Goal: Navigation & Orientation: Find specific page/section

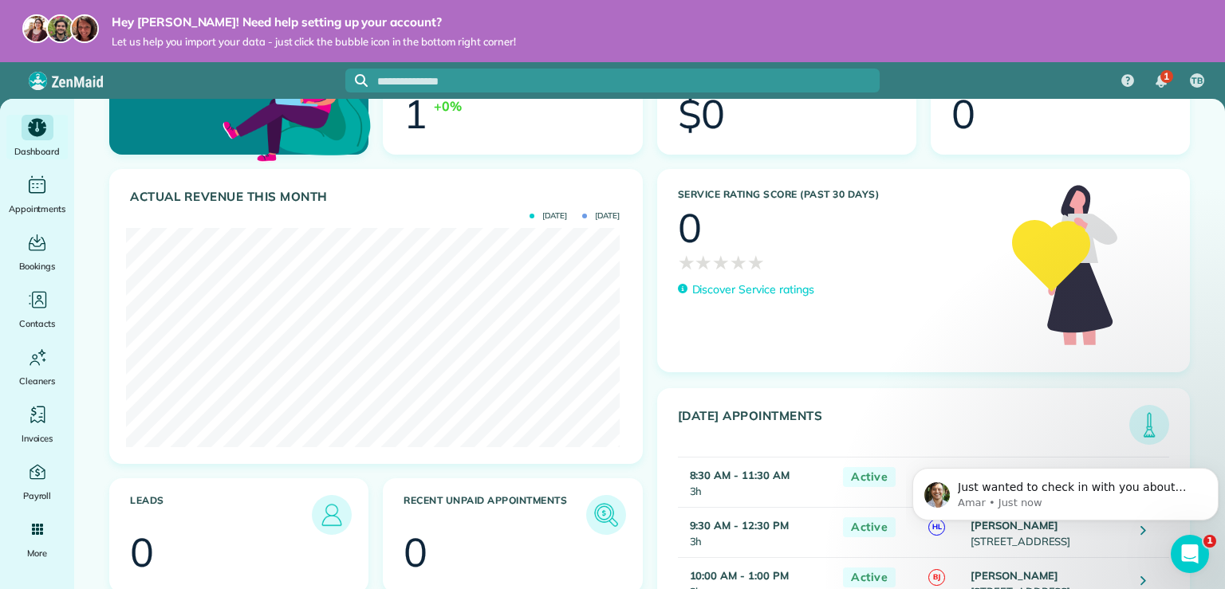
scroll to position [322, 0]
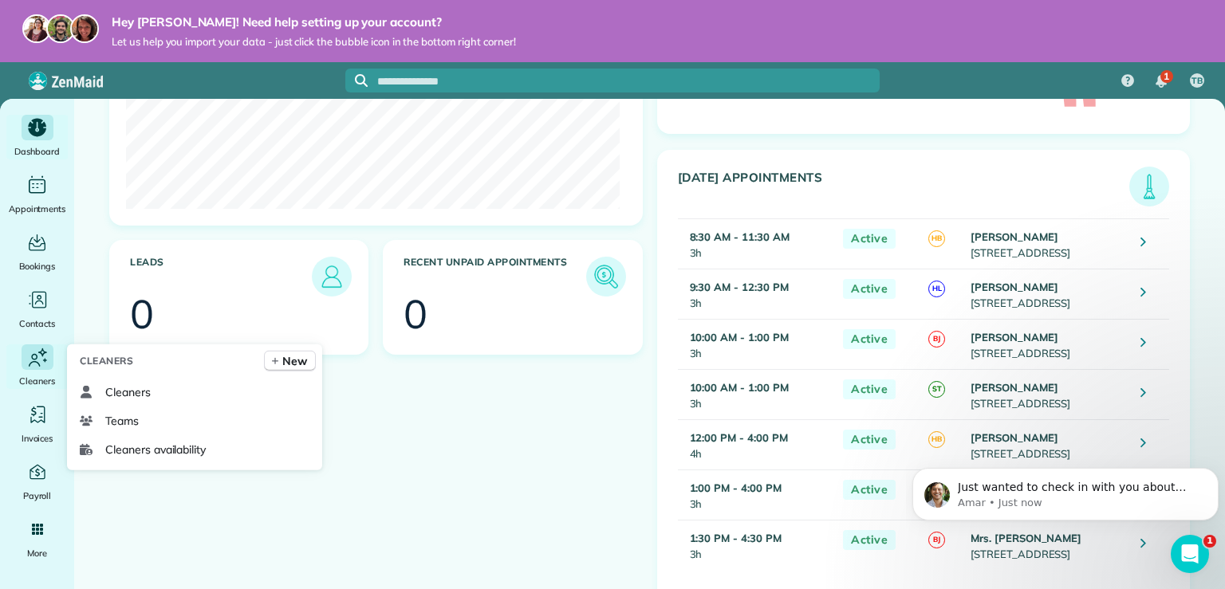
click at [37, 367] on icon "Main" at bounding box center [38, 357] width 24 height 25
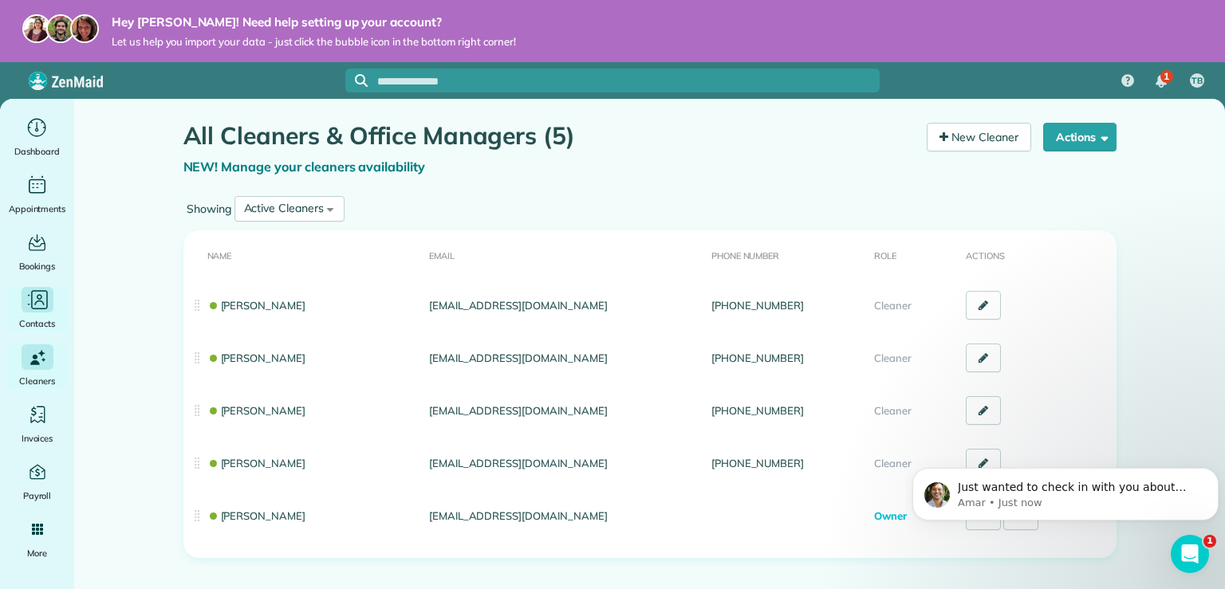
click at [46, 301] on icon "Main" at bounding box center [39, 300] width 17 height 19
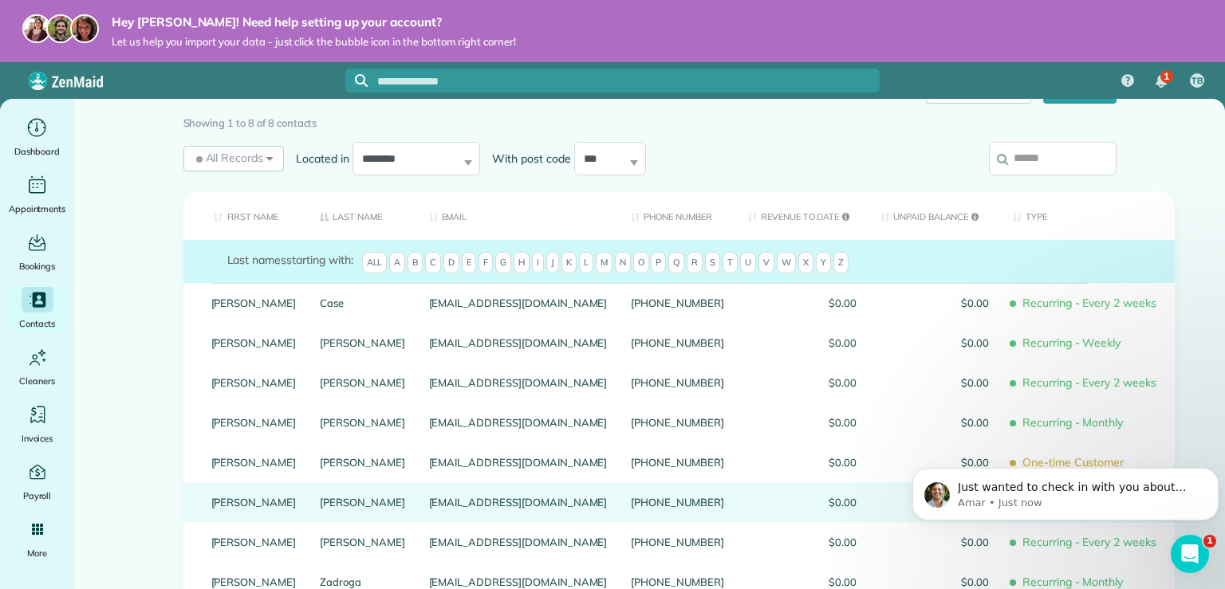
scroll to position [128, 0]
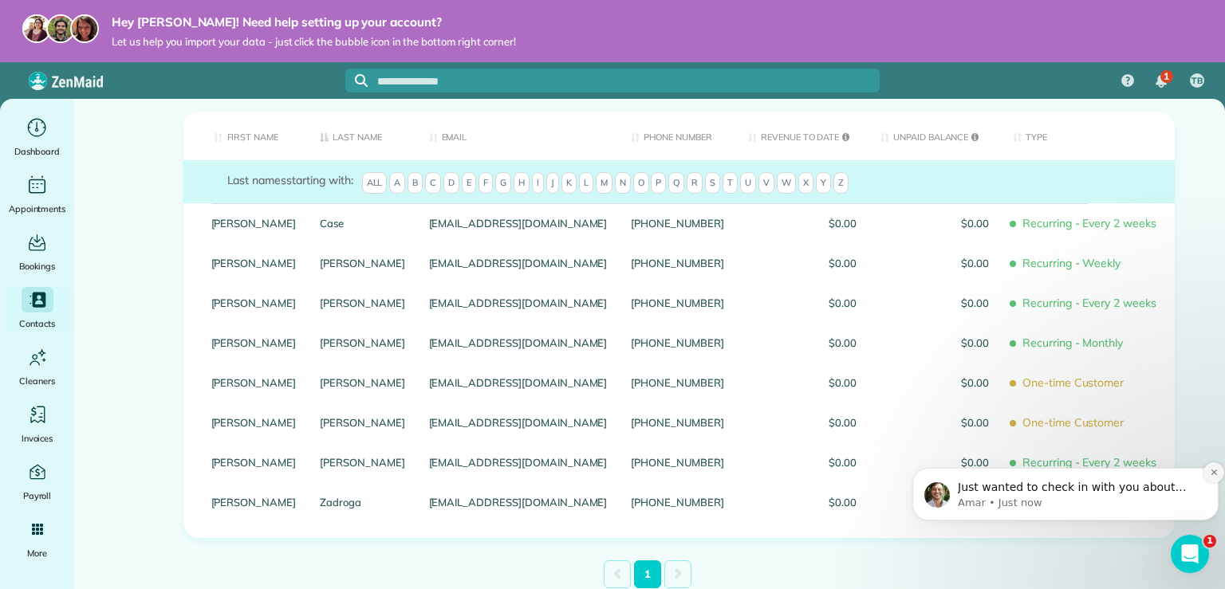
click at [1212, 479] on button "Dismiss notification" at bounding box center [1214, 473] width 21 height 21
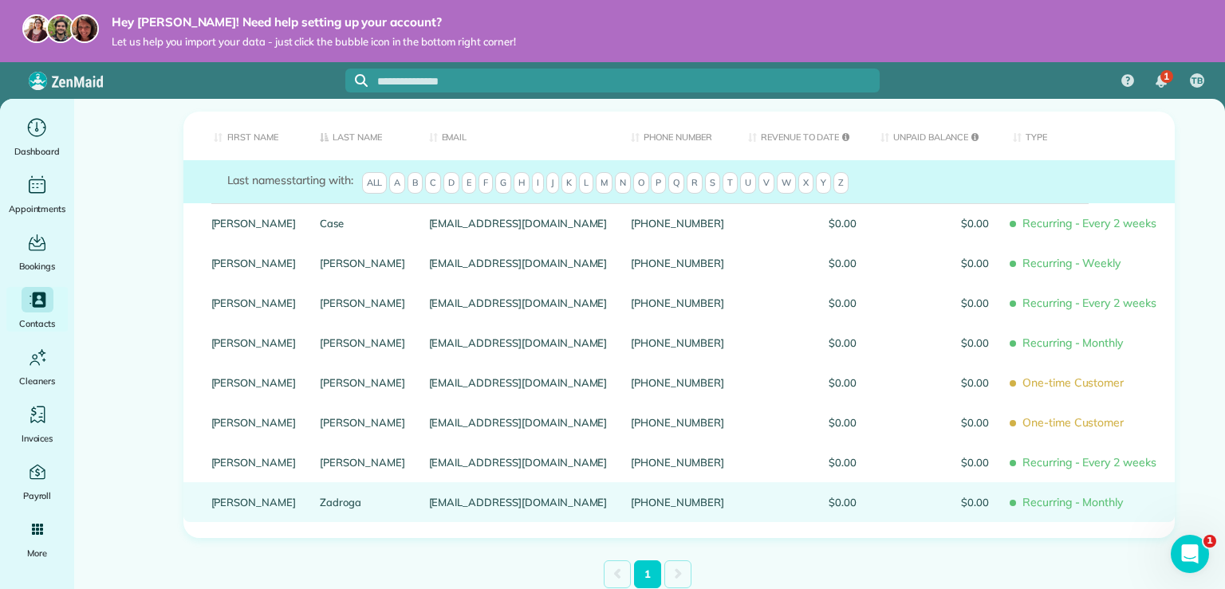
scroll to position [48, 0]
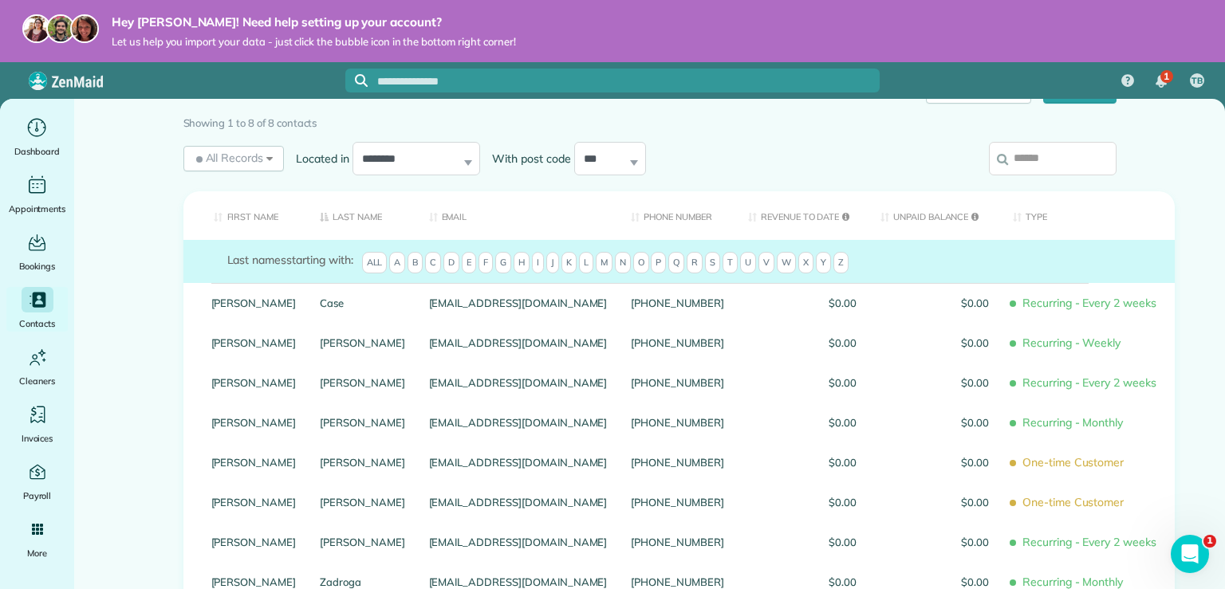
click at [338, 219] on th "Last Name" at bounding box center [362, 215] width 109 height 49
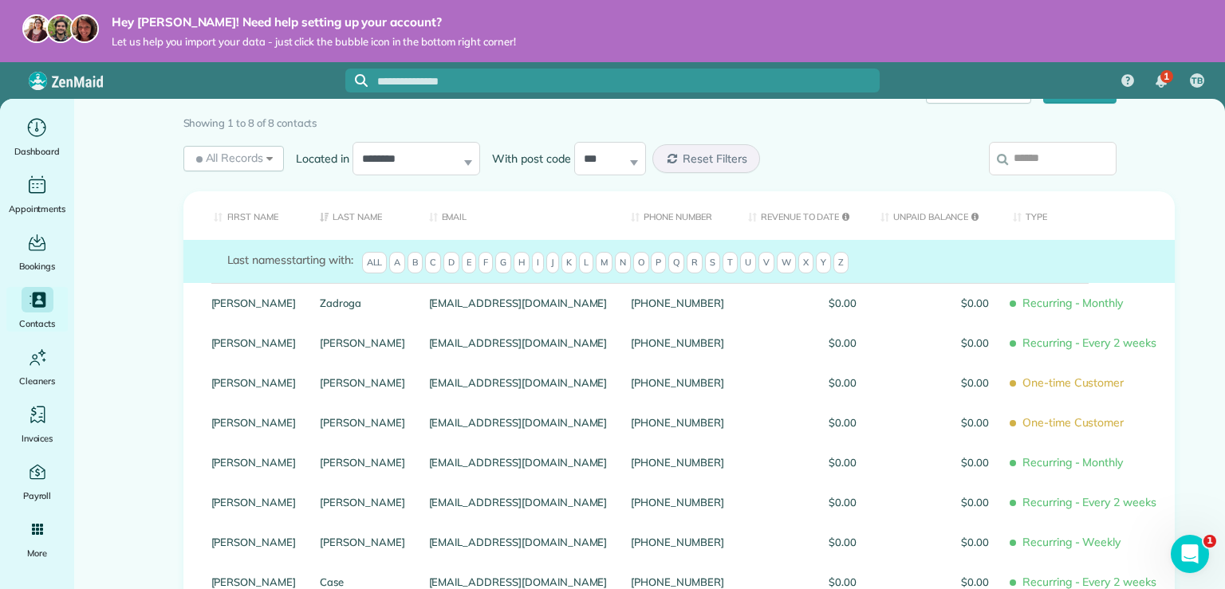
click at [338, 219] on th "Last Name" at bounding box center [362, 215] width 109 height 49
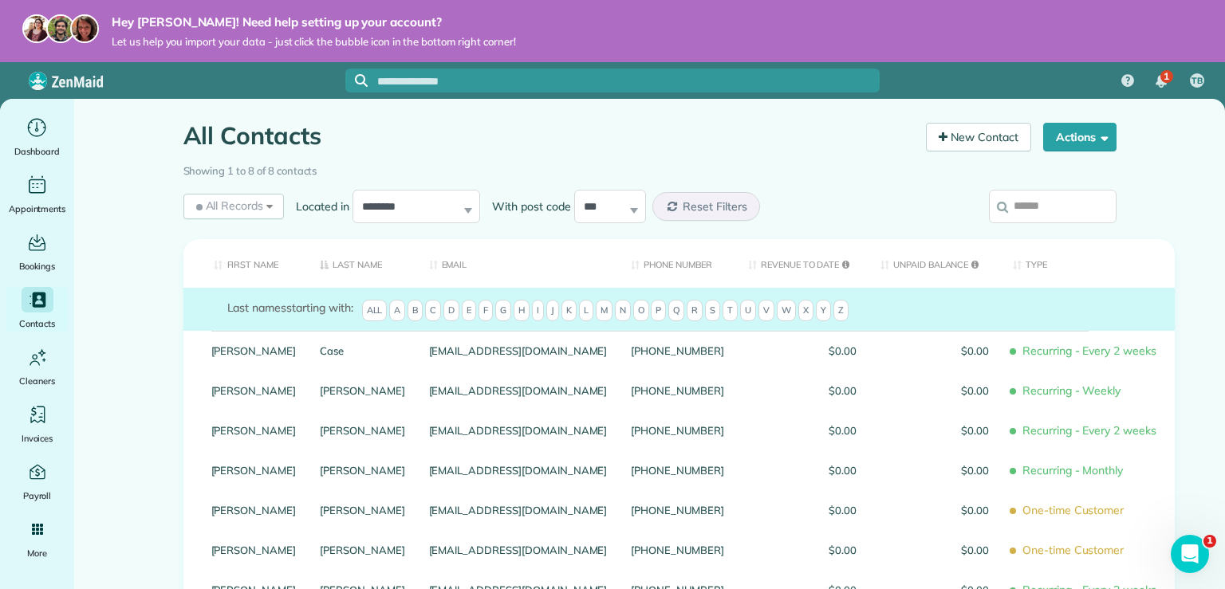
scroll to position [80, 0]
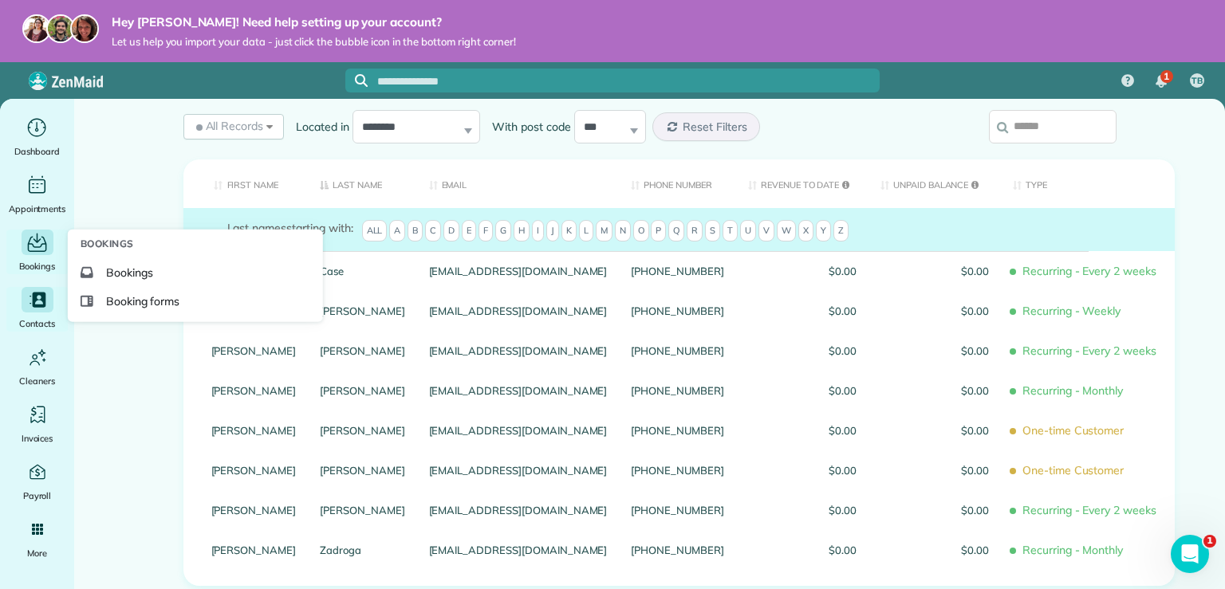
click at [41, 254] on div "Main" at bounding box center [38, 243] width 32 height 26
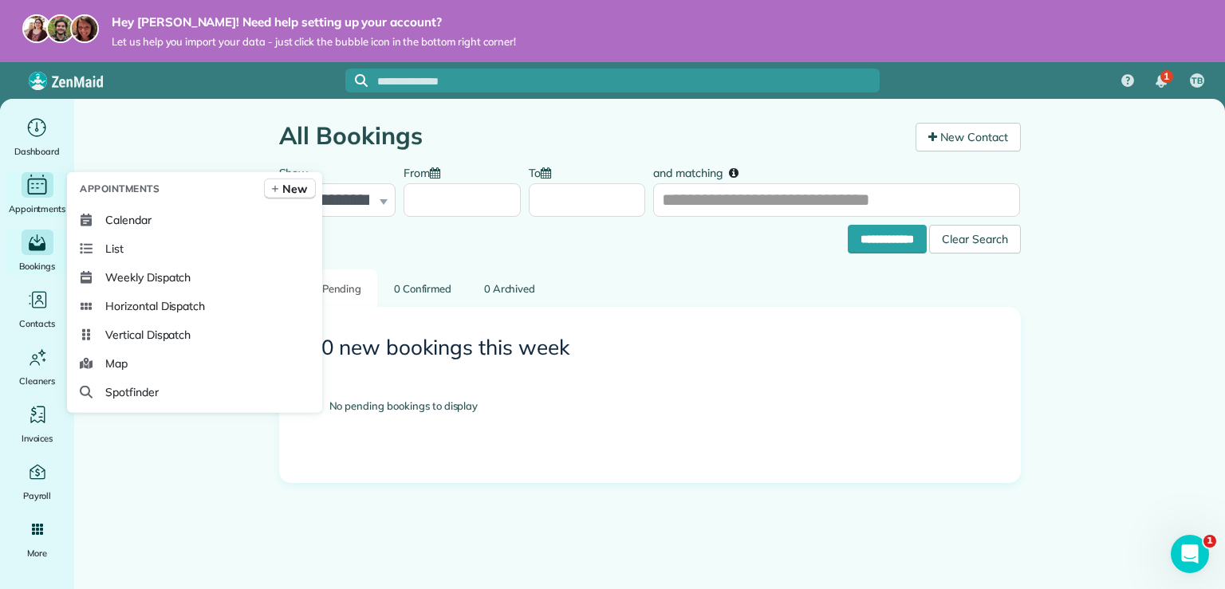
click at [45, 203] on span "Appointments" at bounding box center [37, 209] width 57 height 16
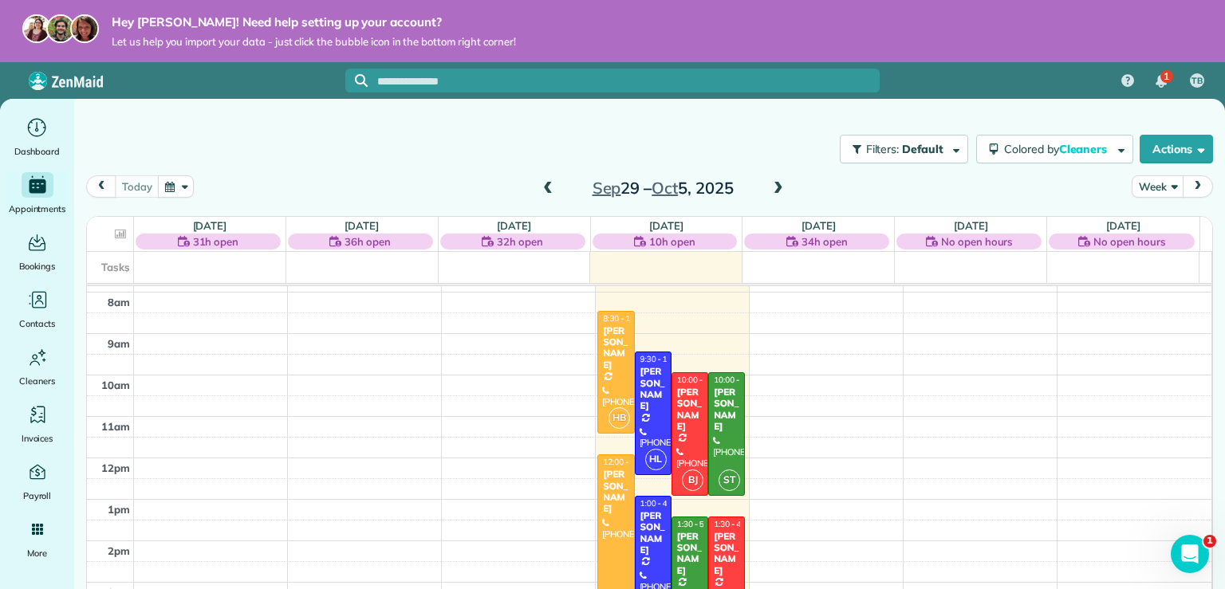
scroll to position [289, 0]
